Goal: Information Seeking & Learning: Learn about a topic

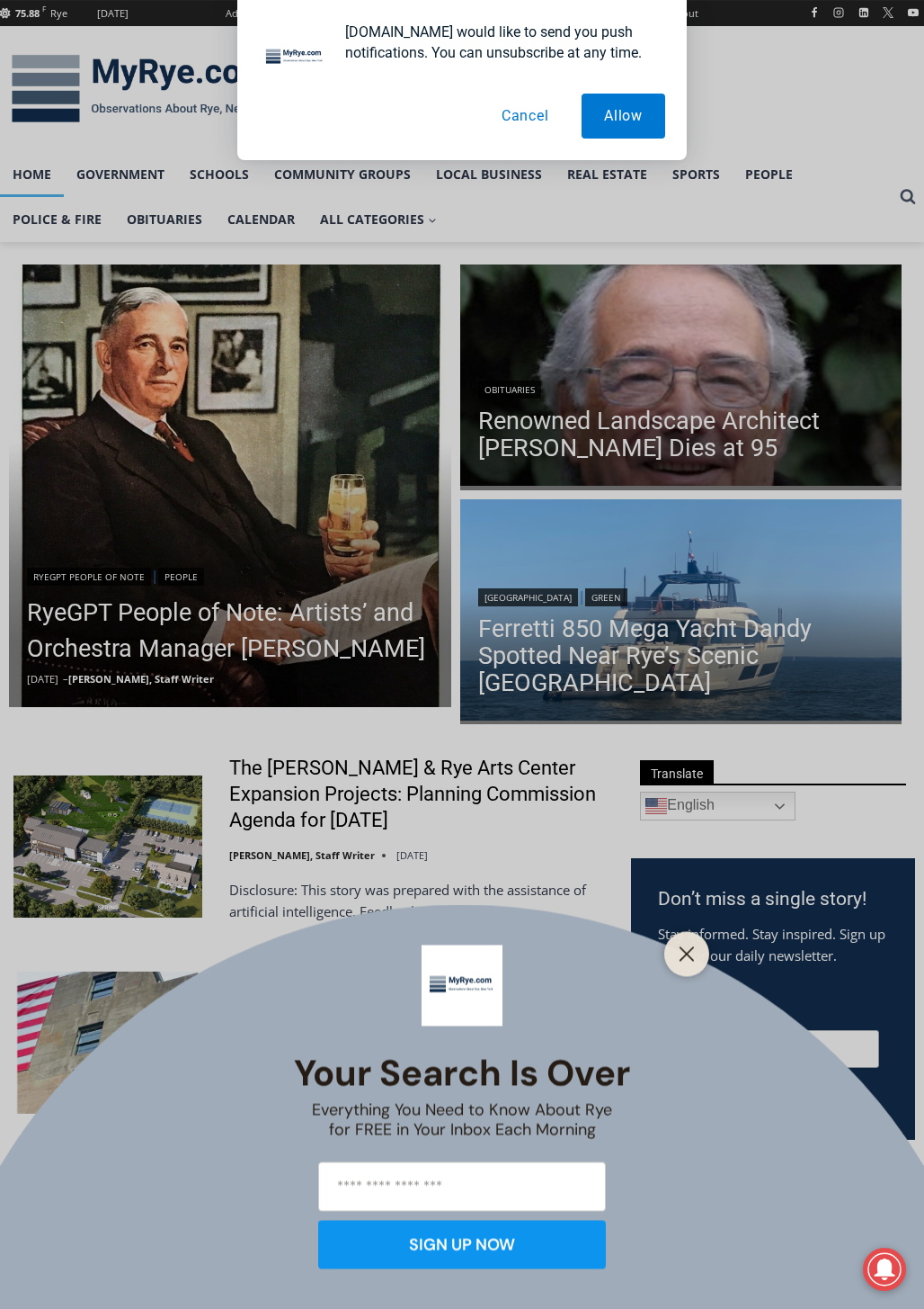
click at [536, 116] on button "Cancel" at bounding box center [525, 116] width 92 height 45
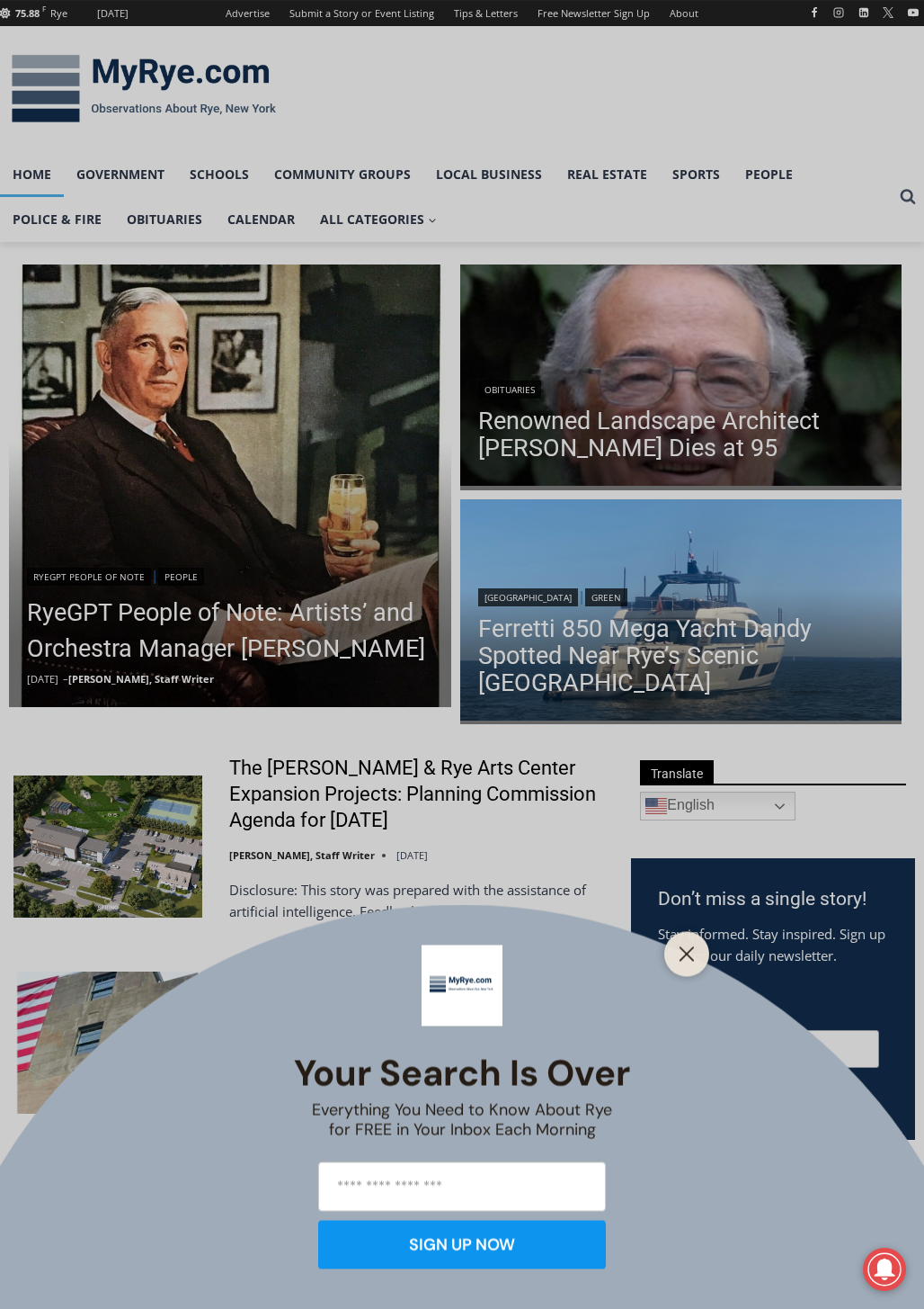
scroll to position [540, 0]
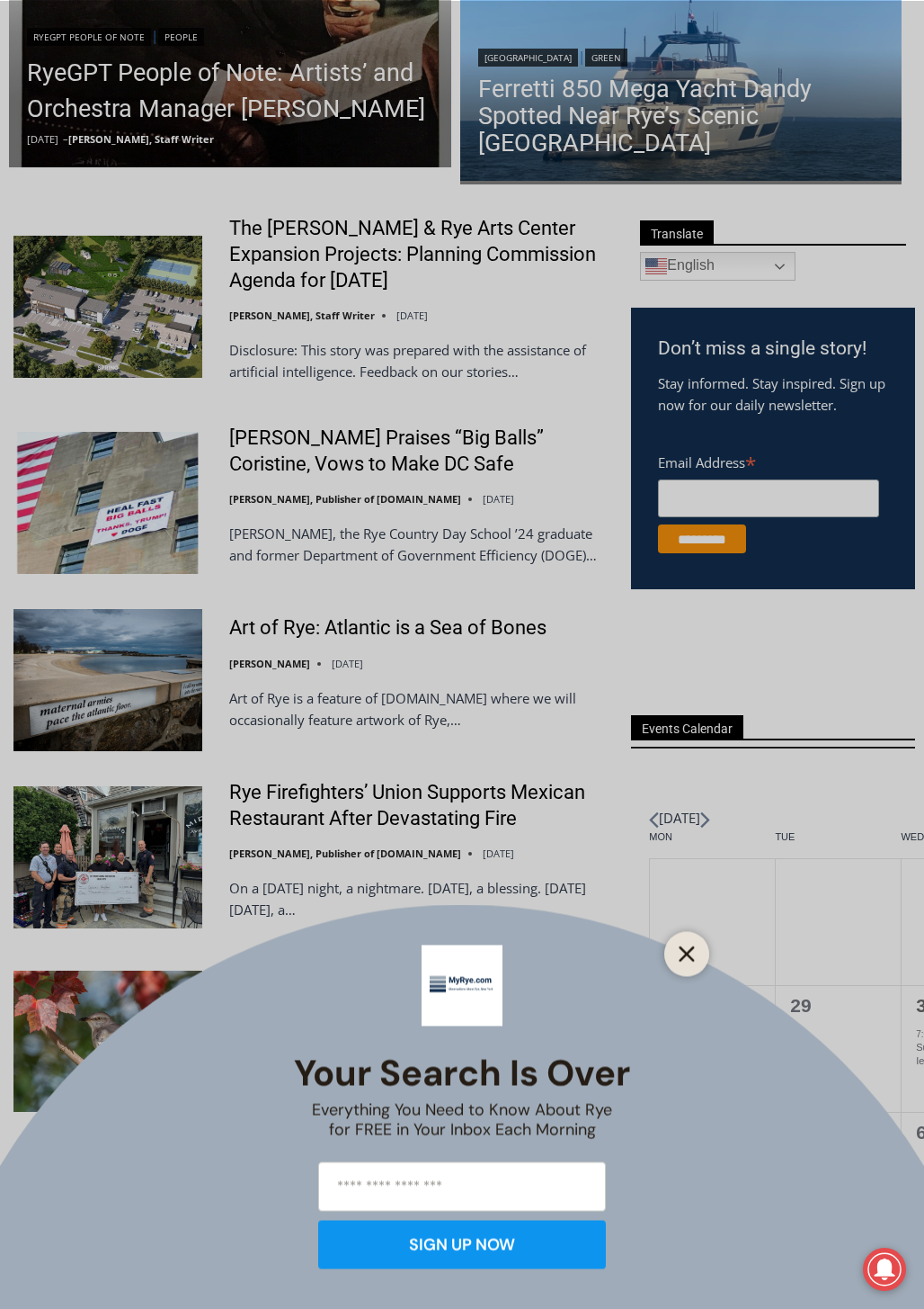
click at [677, 950] on button "Close" at bounding box center [687, 953] width 25 height 25
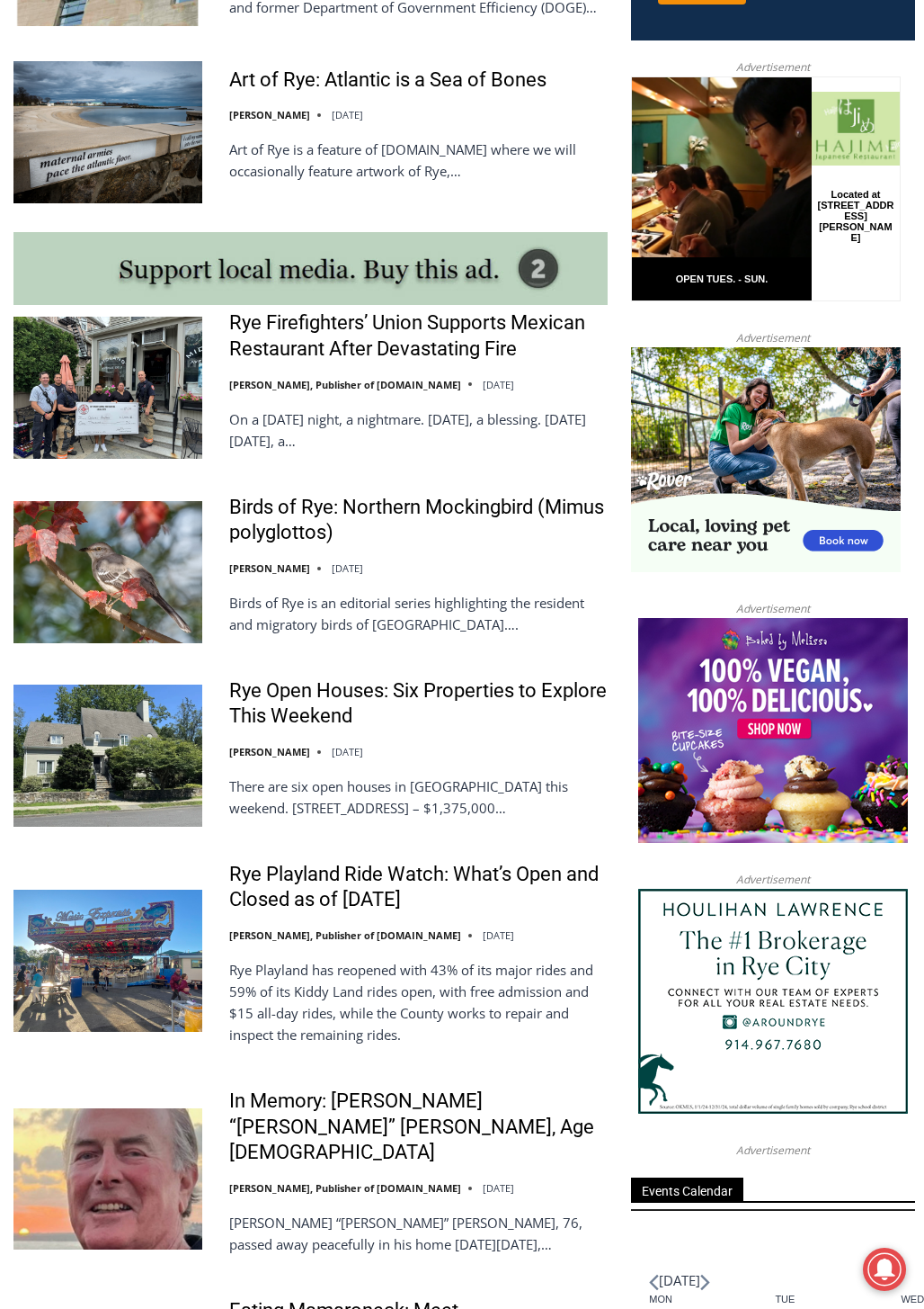
scroll to position [1682, 0]
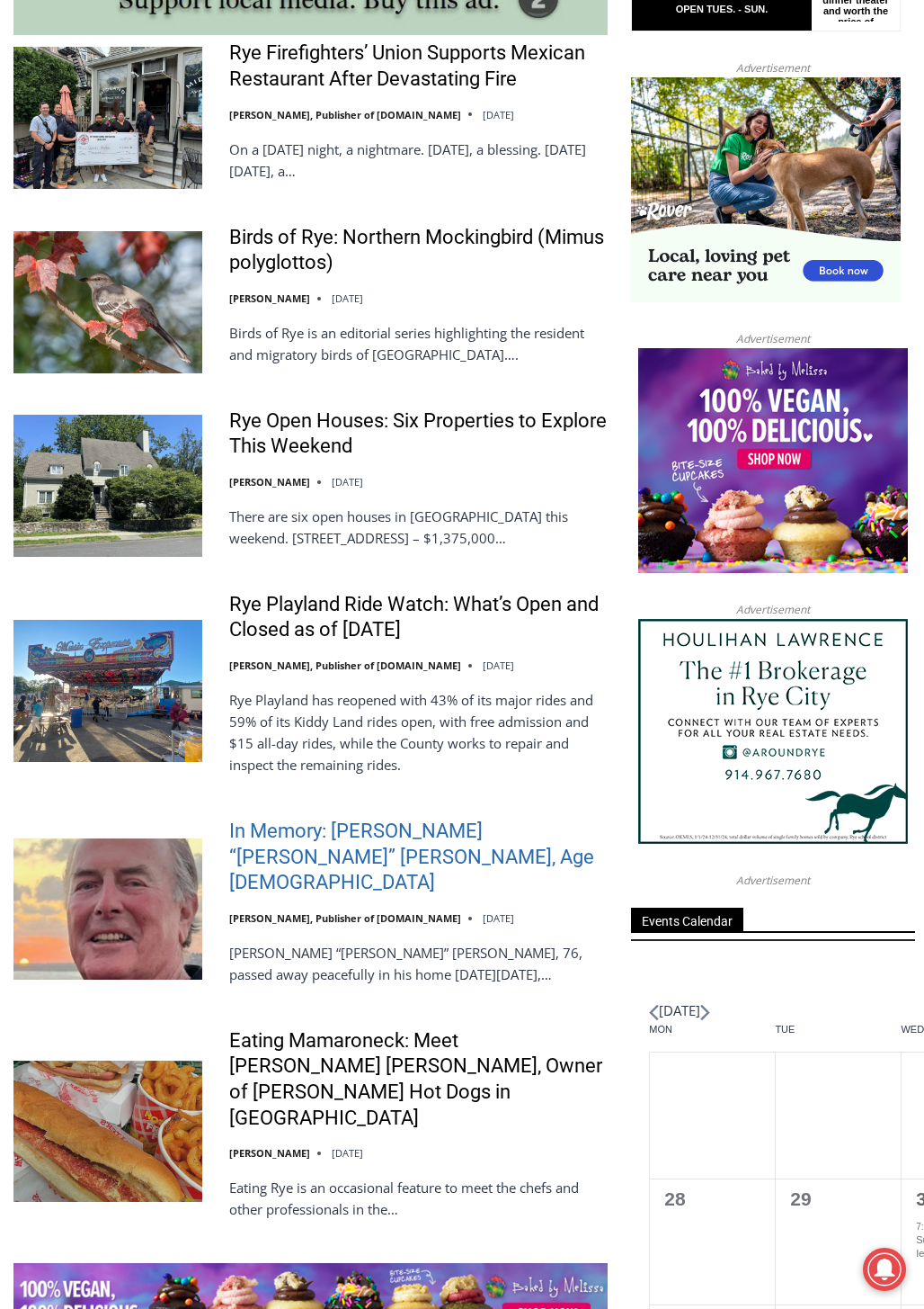
click at [405, 837] on link "In Memory: [PERSON_NAME] “[PERSON_NAME]” [PERSON_NAME], Age [DEMOGRAPHIC_DATA]" at bounding box center [419, 857] width 379 height 77
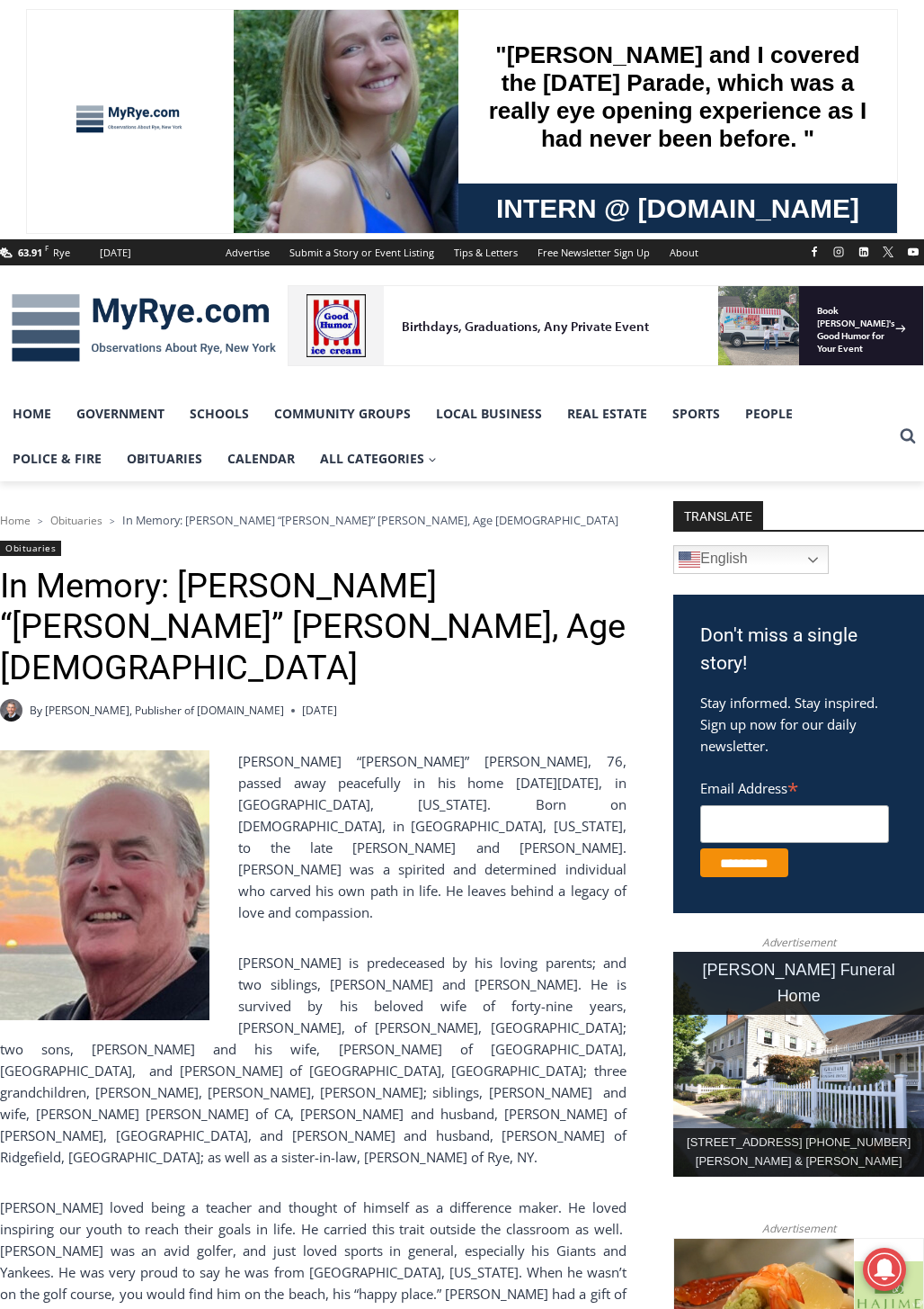
scroll to position [359, 0]
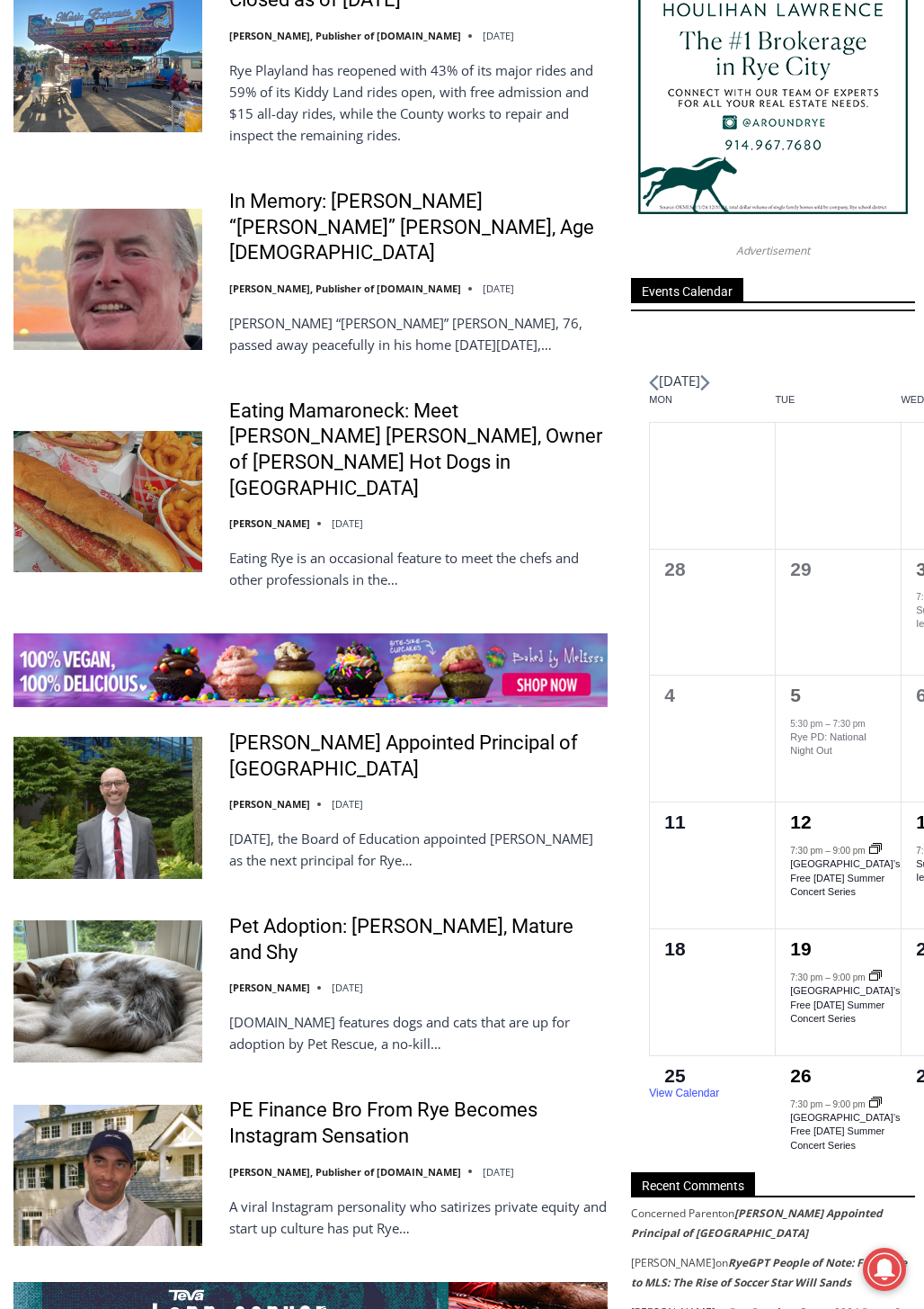
scroll to position [2762, 0]
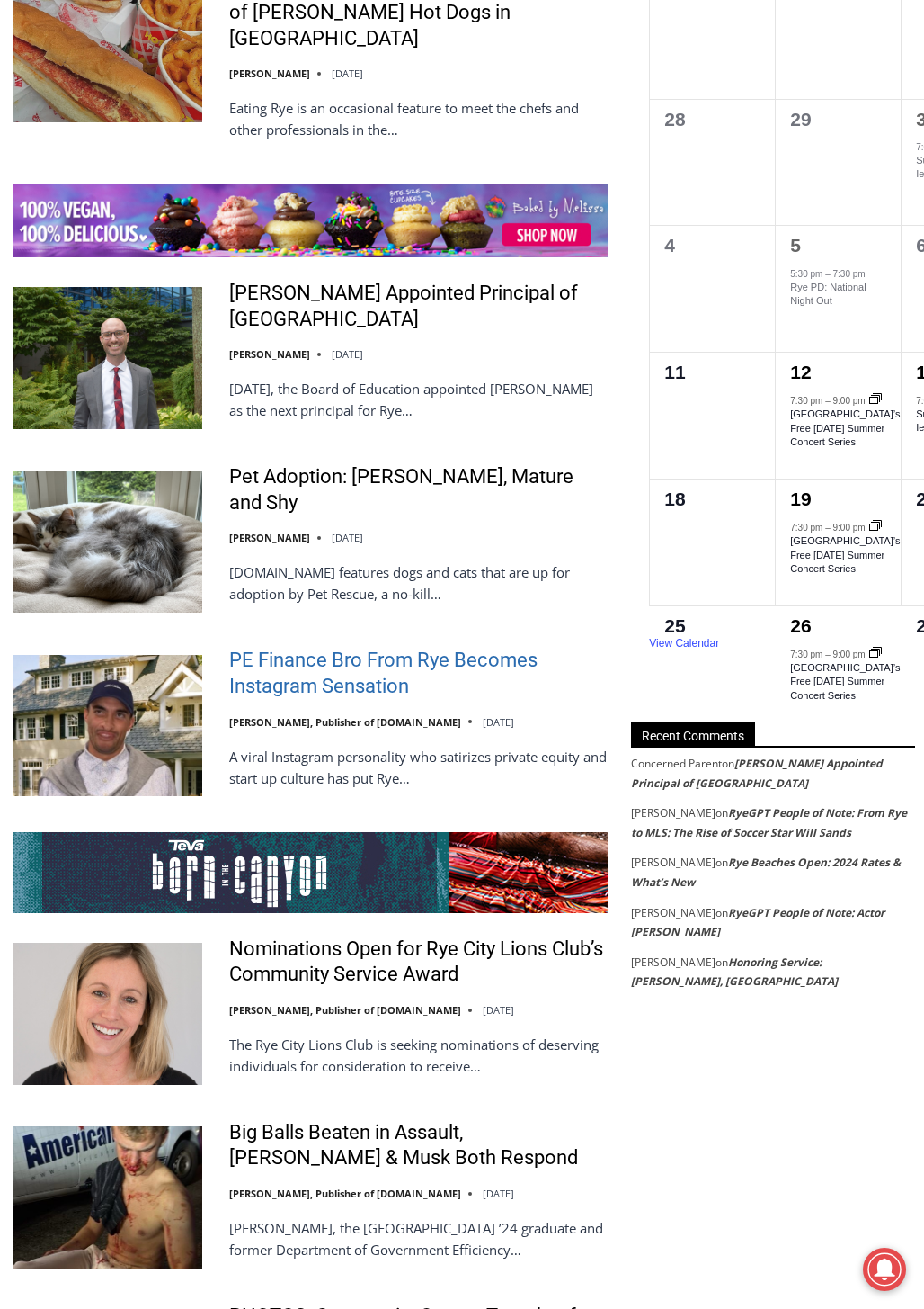
click at [315, 648] on link "PE Finance Bro From Rye Becomes Instagram Sensation" at bounding box center [419, 673] width 379 height 51
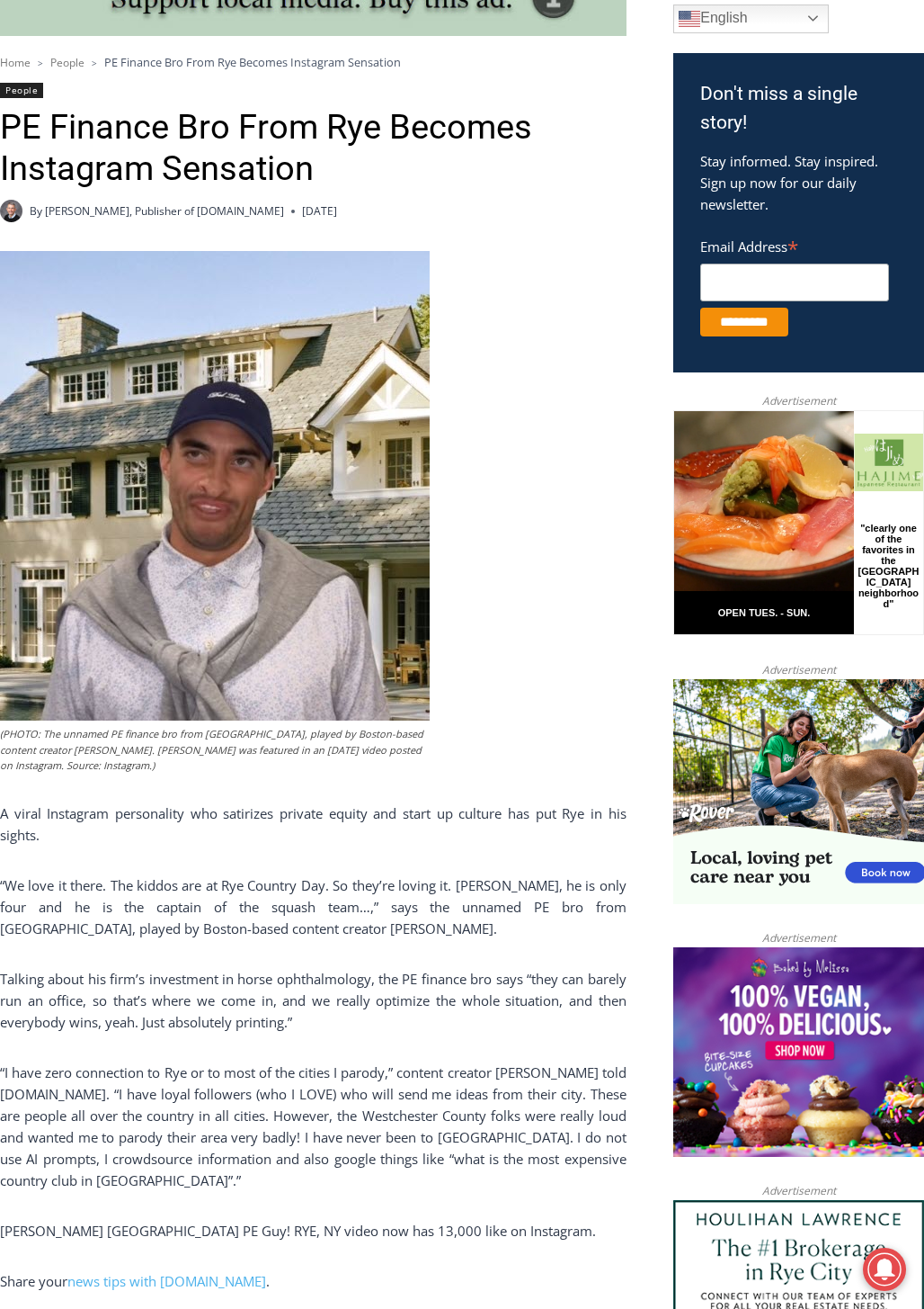
scroll to position [899, 0]
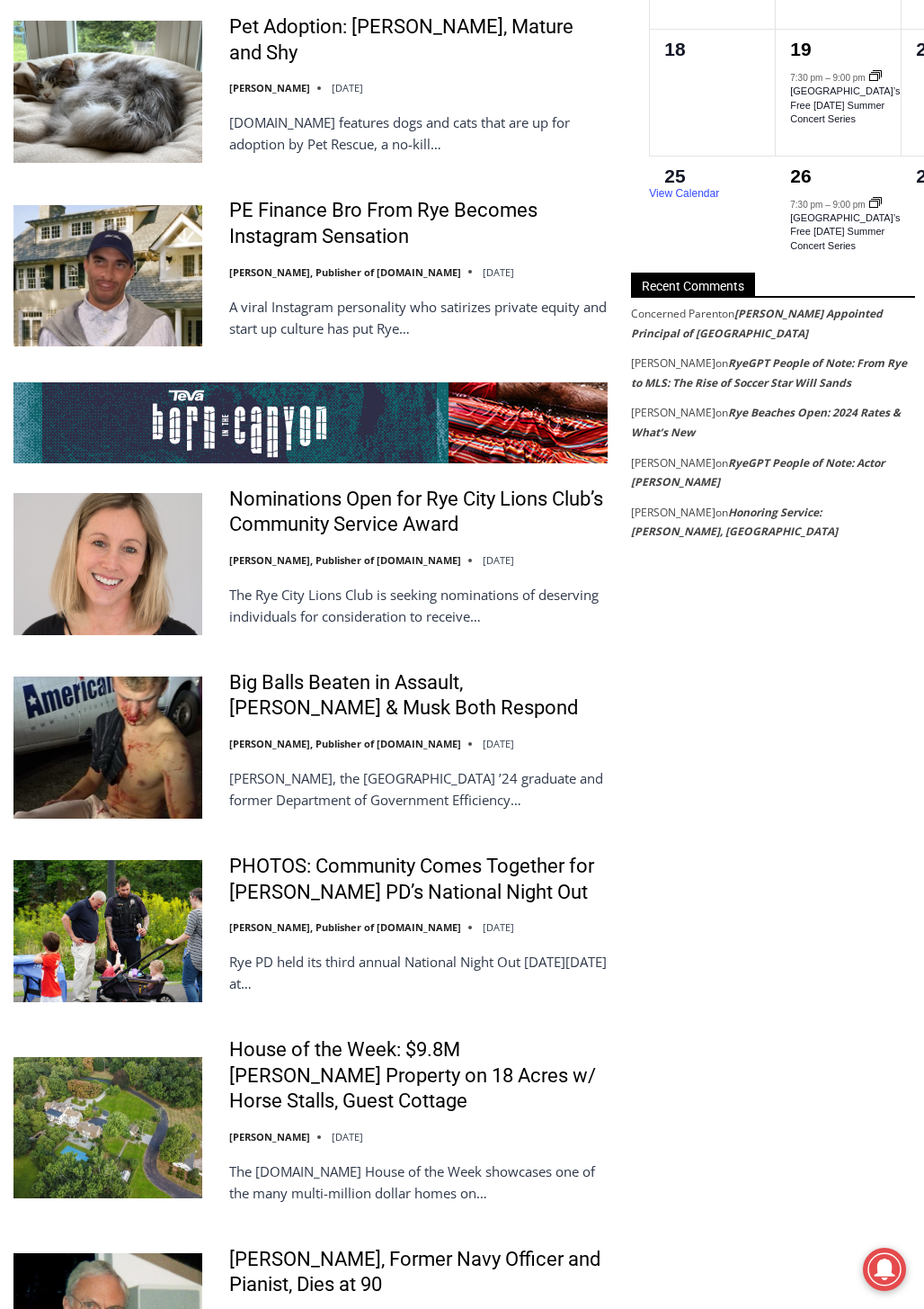
scroll to position [3571, 0]
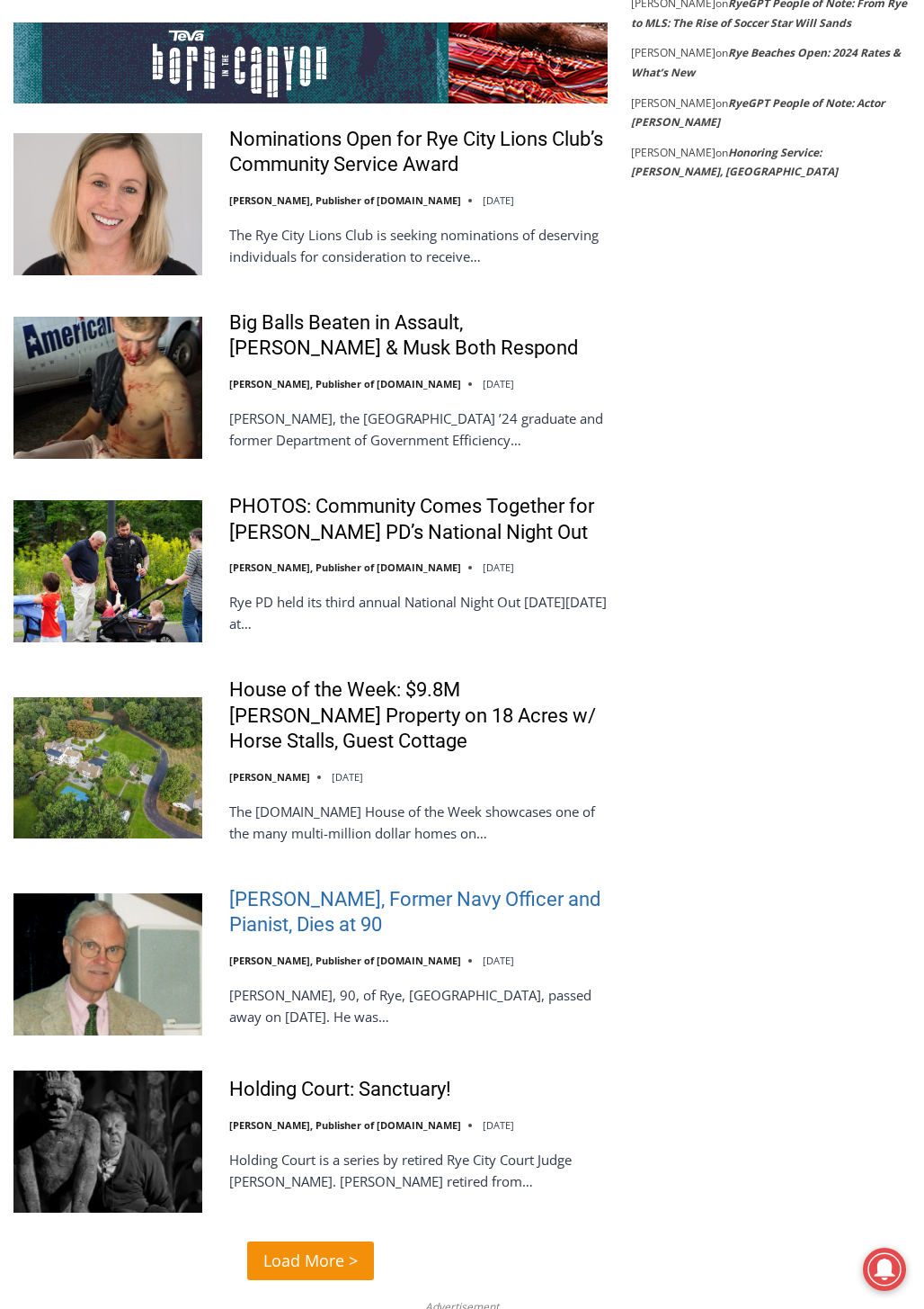
click at [311, 887] on link "[PERSON_NAME], Former Navy Officer and Pianist, Dies at 90" at bounding box center [419, 912] width 379 height 51
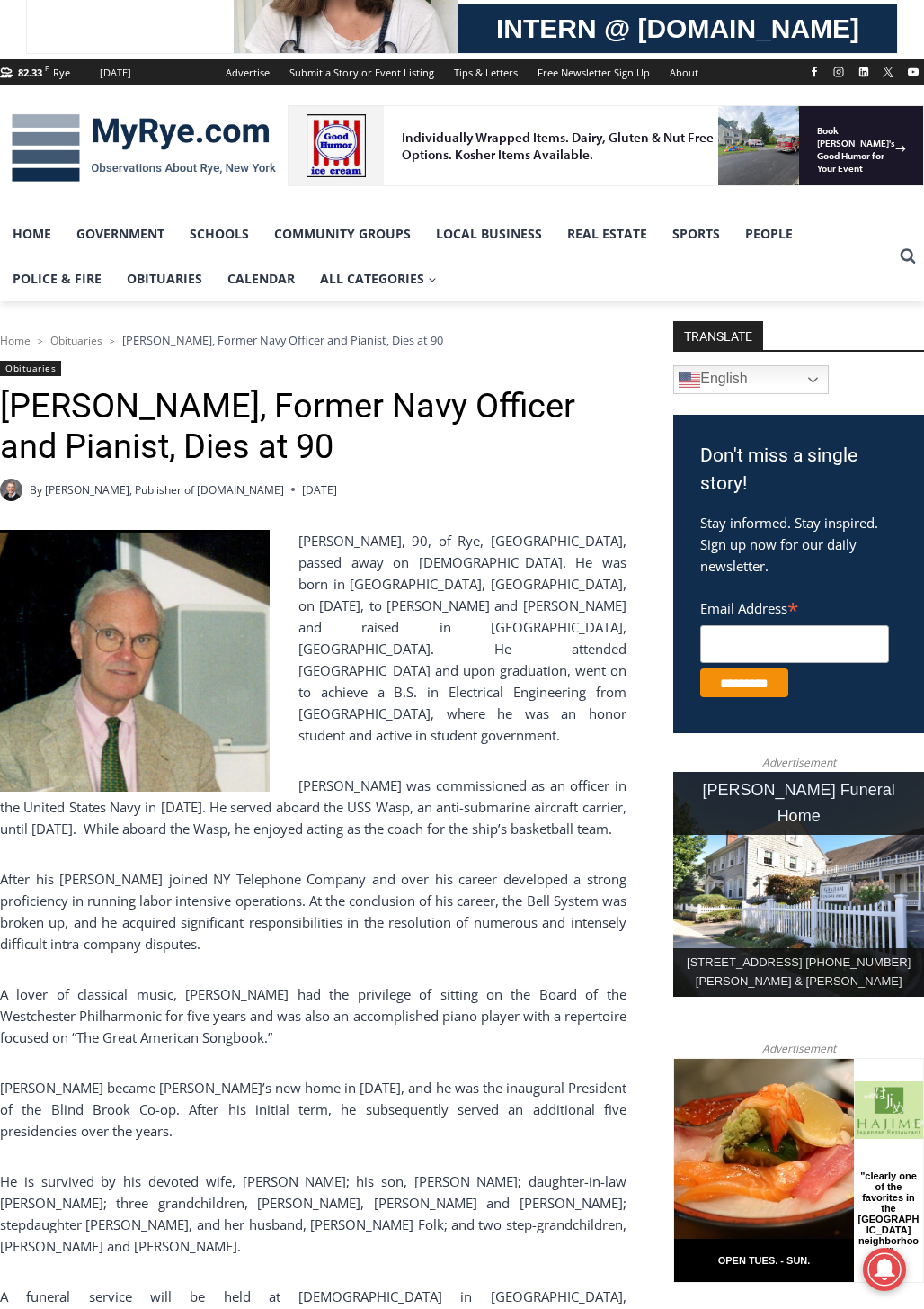
scroll to position [629, 0]
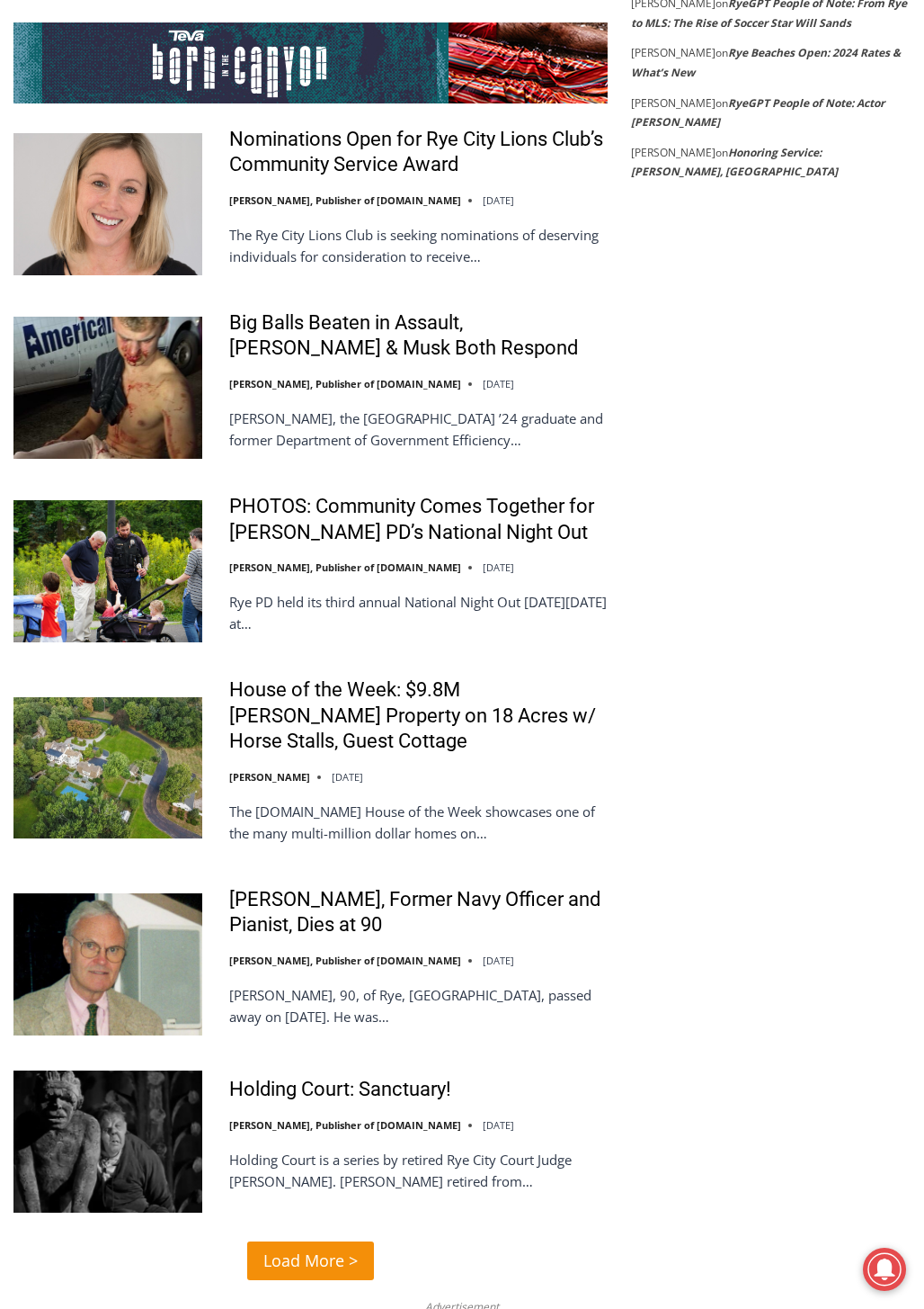
scroll to position [3931, 0]
